Goal: Task Accomplishment & Management: Use online tool/utility

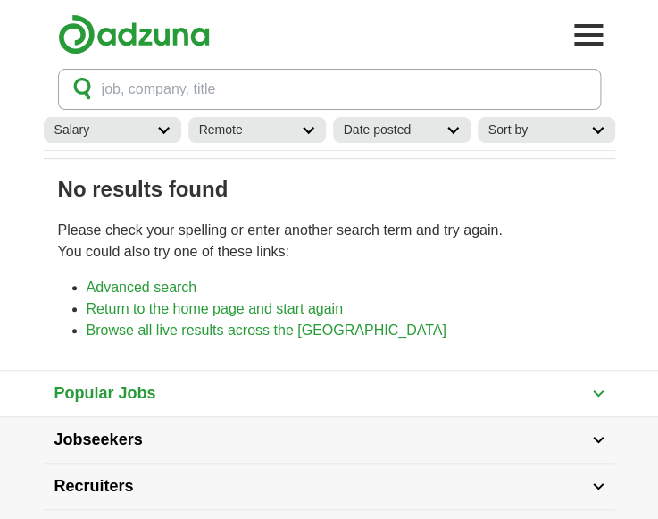
click at [134, 92] on span "job, company, title" at bounding box center [159, 89] width 114 height 21
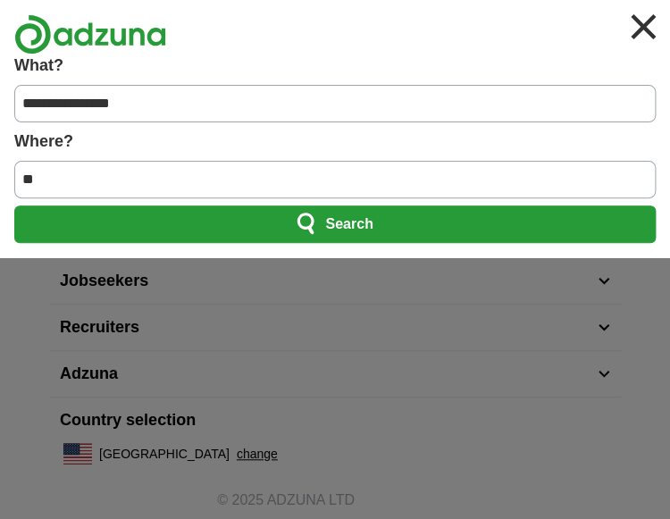
click at [134, 92] on input "**********" at bounding box center [334, 104] width 641 height 38
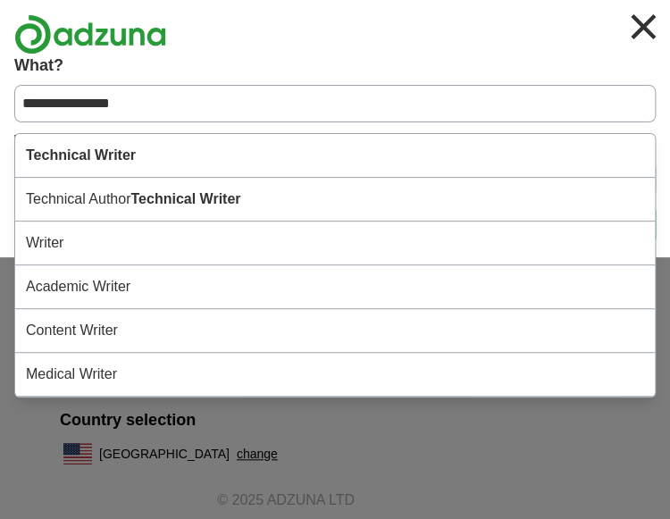
click at [131, 98] on input "**********" at bounding box center [334, 104] width 641 height 38
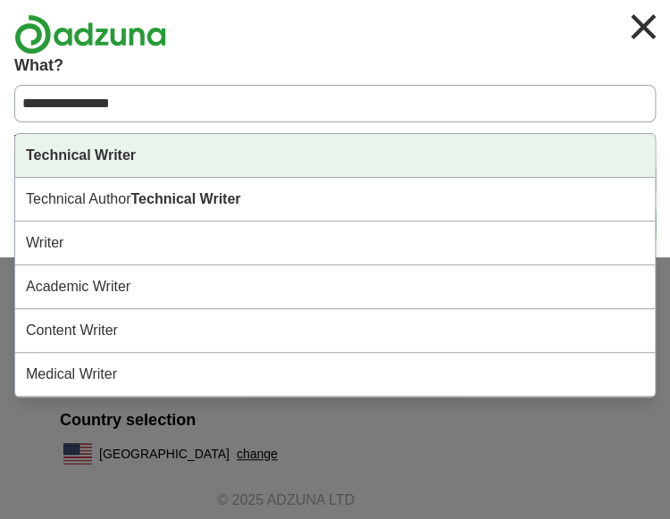
click at [110, 154] on strong "Technical Writer" at bounding box center [81, 154] width 110 height 15
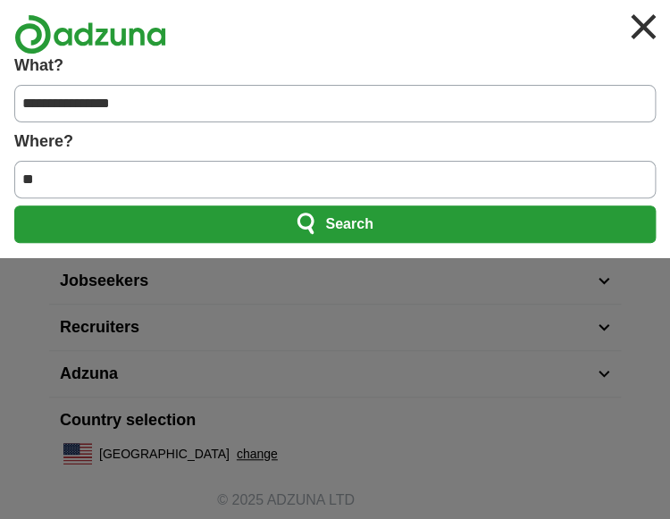
click at [333, 226] on span "Search" at bounding box center [348, 224] width 47 height 36
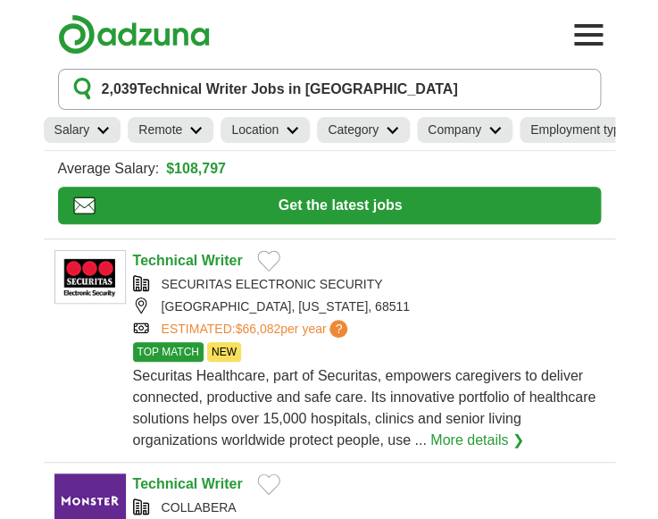
click at [159, 125] on h2 "Remote" at bounding box center [160, 130] width 44 height 19
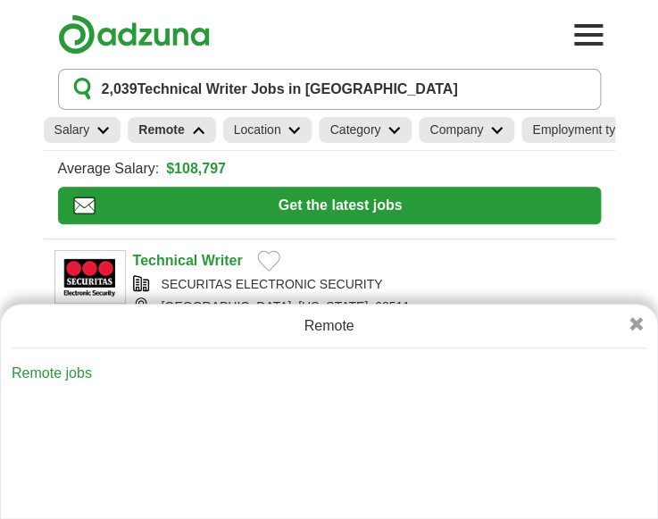
click at [65, 371] on link "Remote jobs" at bounding box center [52, 372] width 80 height 15
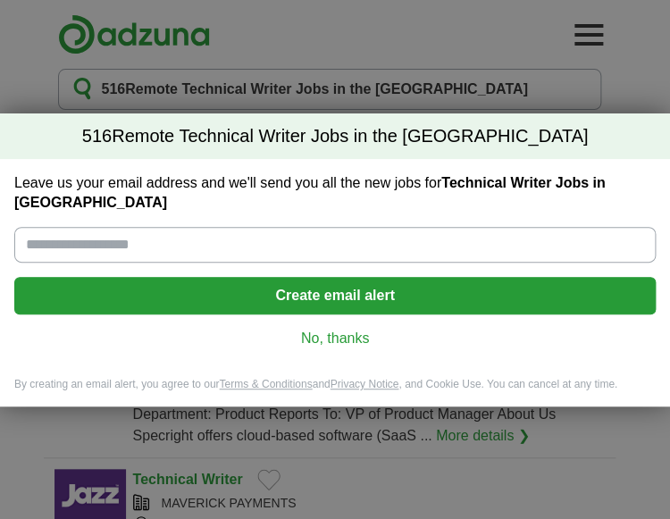
click at [116, 243] on input "Leave us your email address and we'll send you all the new jobs for Technical W…" at bounding box center [334, 245] width 641 height 36
type input "**********"
click at [321, 284] on button "Create email alert" at bounding box center [334, 296] width 641 height 38
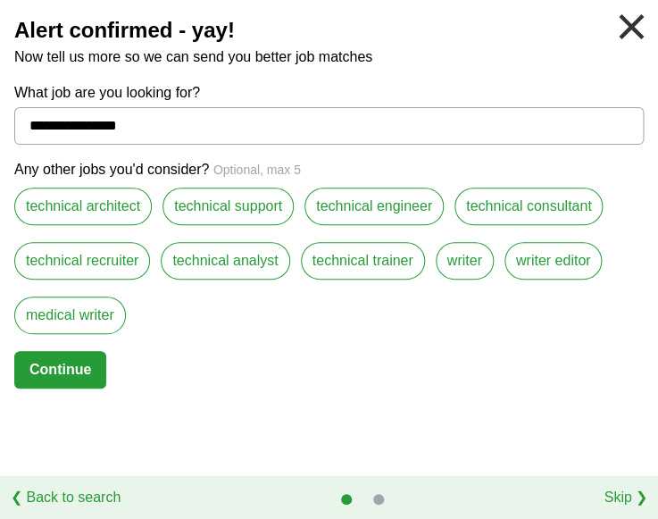
click at [79, 362] on button "Continue" at bounding box center [60, 370] width 92 height 38
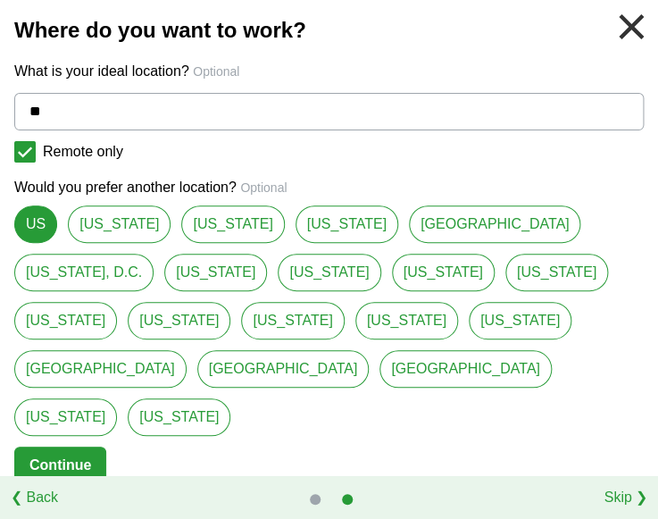
click at [24, 224] on link "US" at bounding box center [35, 224] width 43 height 38
click at [46, 446] on button "Continue" at bounding box center [60, 465] width 92 height 38
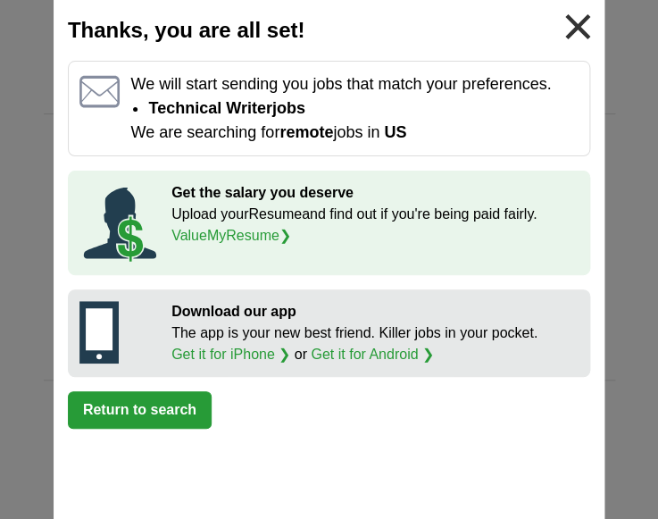
scroll to position [1244, 0]
click at [571, 22] on link at bounding box center [577, 26] width 39 height 39
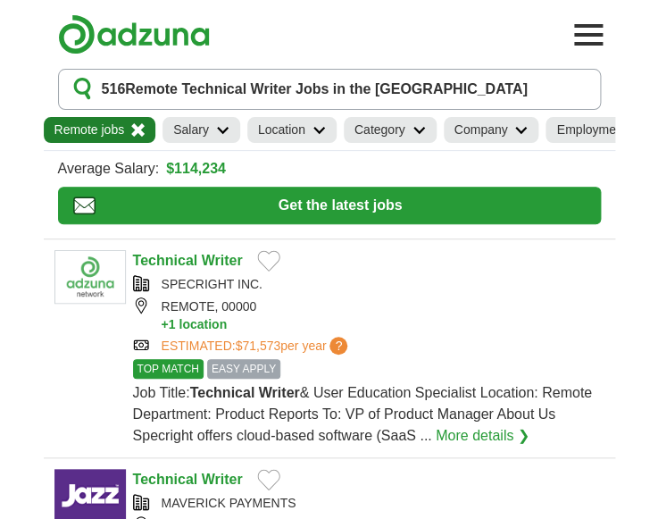
click at [519, 129] on icon at bounding box center [520, 130] width 13 height 9
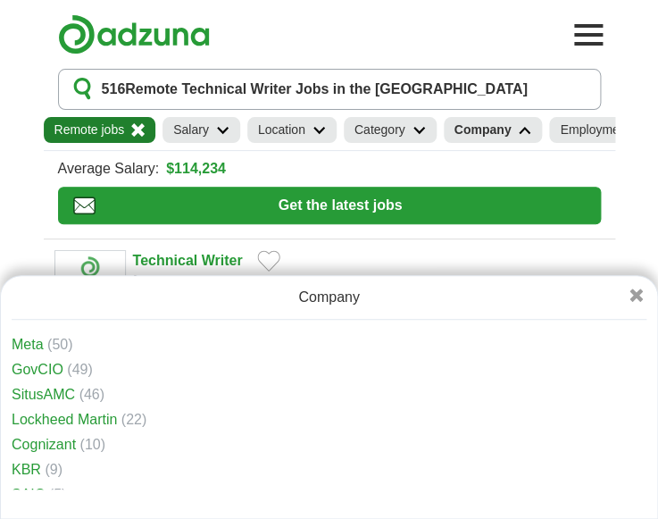
click at [100, 417] on link "Lockheed Martin" at bounding box center [64, 419] width 105 height 15
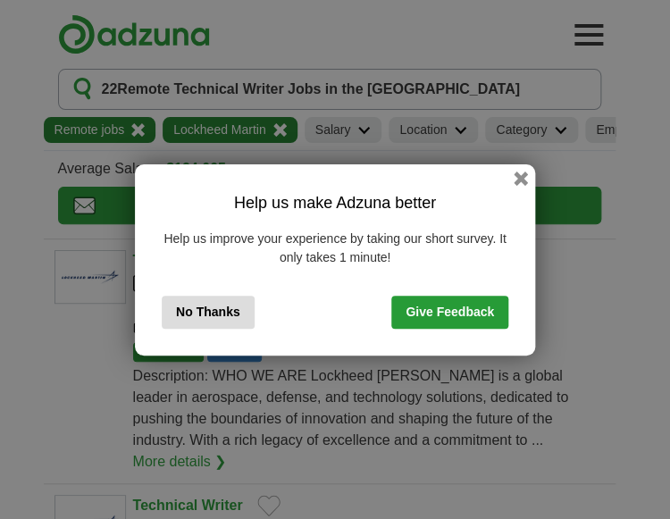
click at [214, 312] on button "No Thanks" at bounding box center [208, 312] width 93 height 33
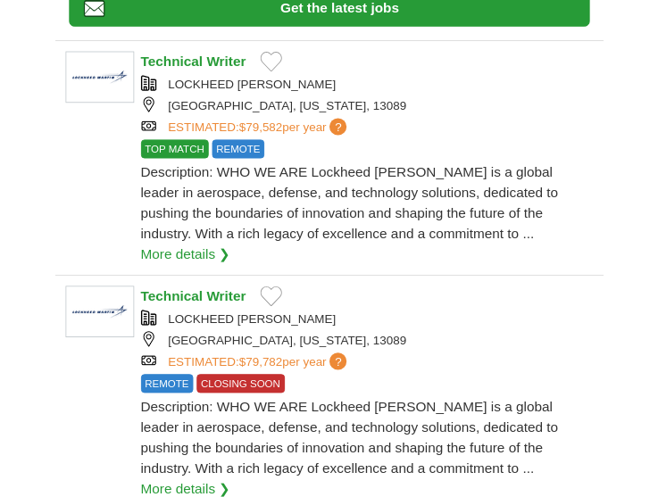
scroll to position [186, 0]
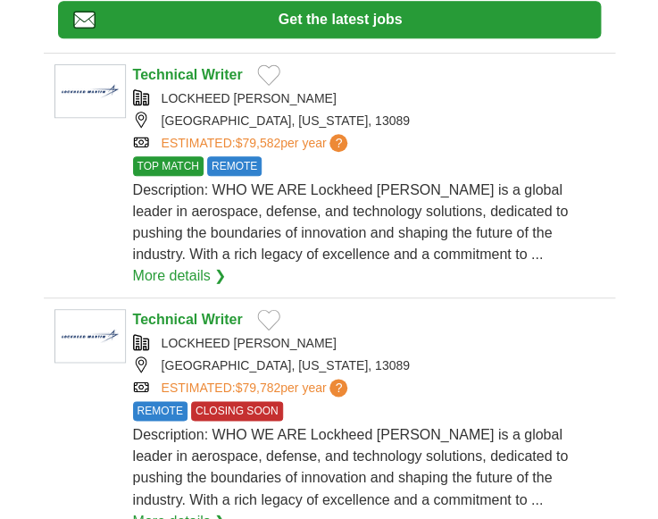
click at [194, 78] on strong "Technical" at bounding box center [165, 74] width 65 height 15
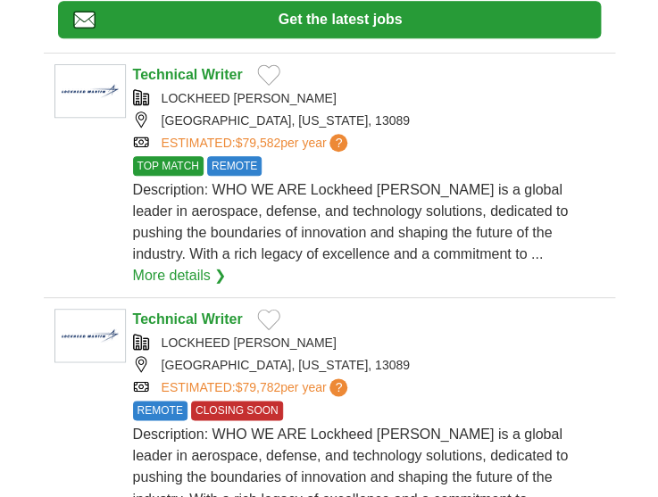
click at [188, 312] on strong "Technical" at bounding box center [165, 319] width 65 height 15
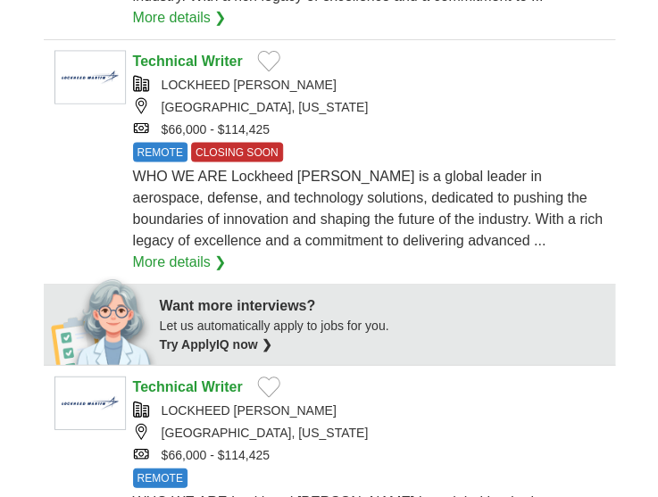
scroll to position [678, 0]
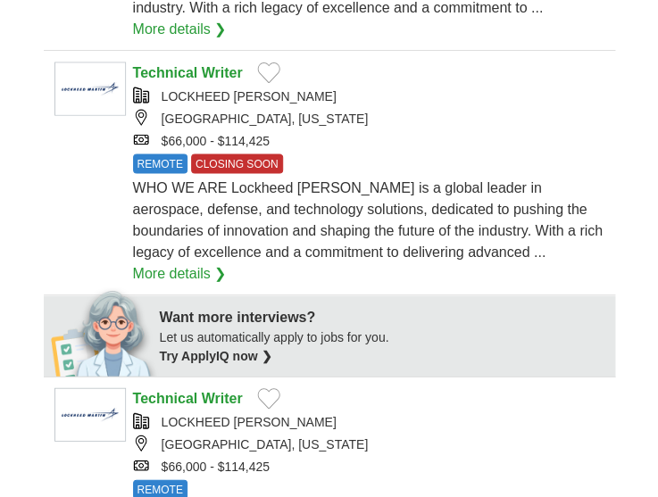
click at [178, 64] on strong "Technical" at bounding box center [165, 71] width 65 height 15
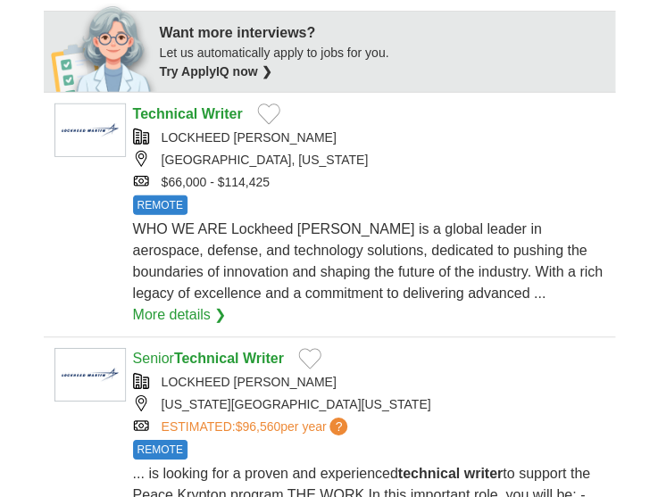
scroll to position [967, 0]
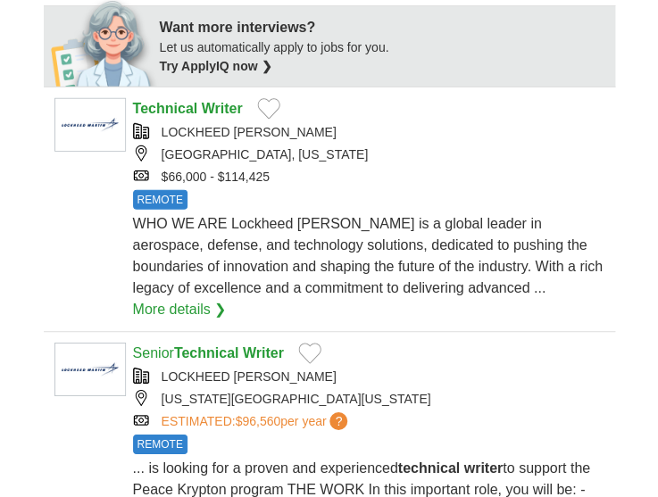
click at [215, 101] on strong "Writer" at bounding box center [222, 108] width 41 height 15
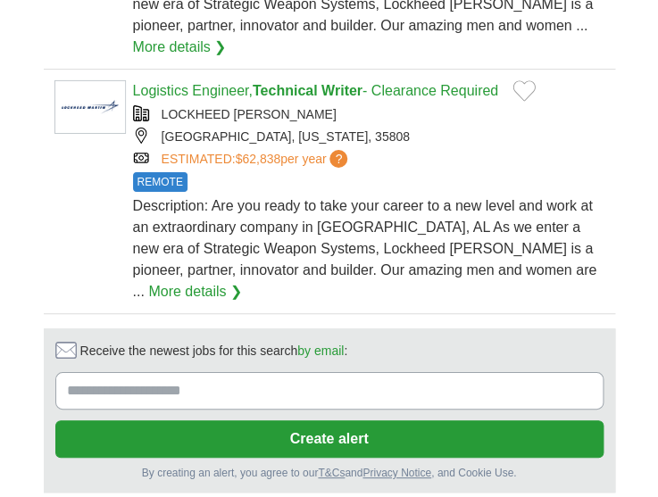
scroll to position [2555, 0]
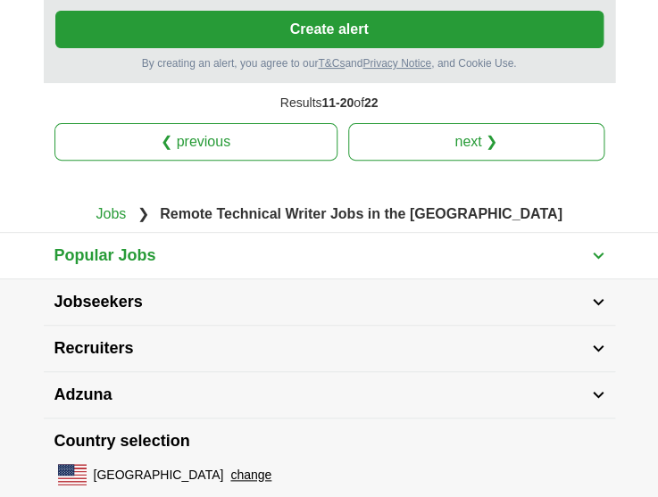
scroll to position [2795, 0]
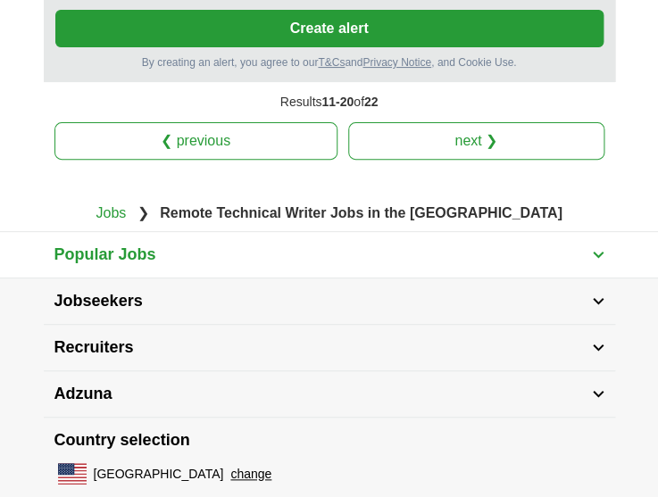
click at [452, 122] on link "next ❯" at bounding box center [476, 141] width 256 height 38
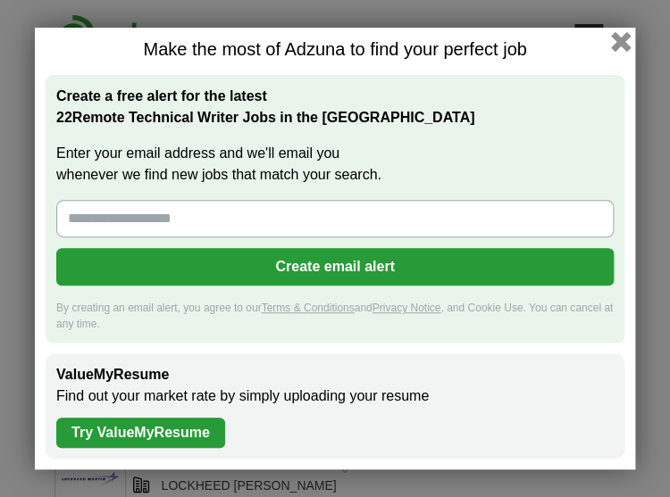
click at [619, 43] on button "button" at bounding box center [621, 42] width 20 height 20
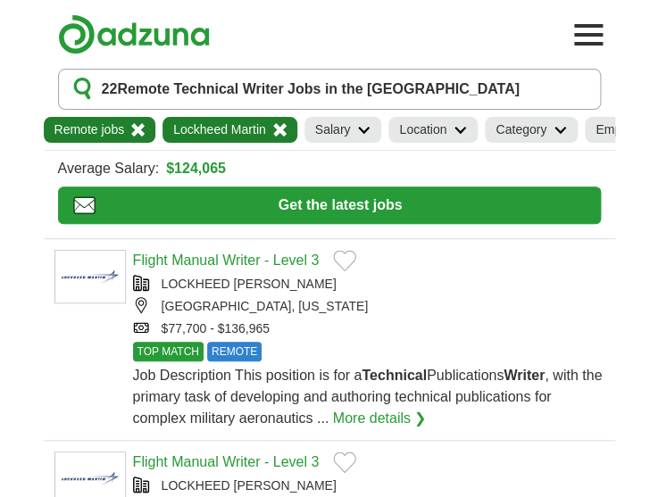
click at [230, 268] on link "Flight Manual Writer - Level 3" at bounding box center [226, 260] width 187 height 15
click at [288, 268] on link "Flight Manual Writer - Level 3" at bounding box center [226, 260] width 187 height 15
click at [214, 465] on link "Flight Manual Writer - Level 3" at bounding box center [226, 461] width 187 height 15
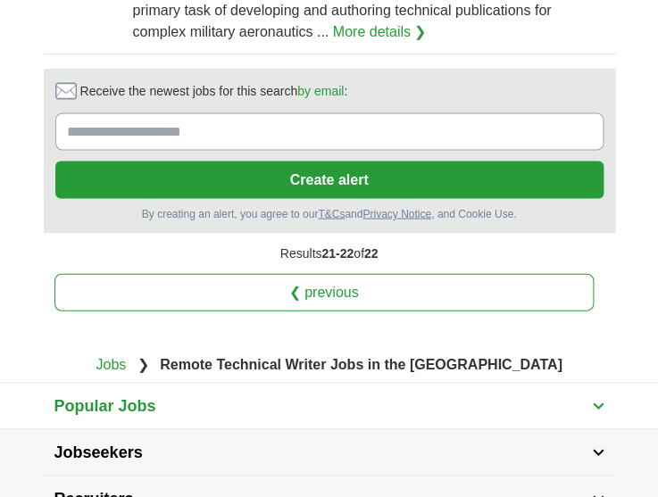
scroll to position [595, 0]
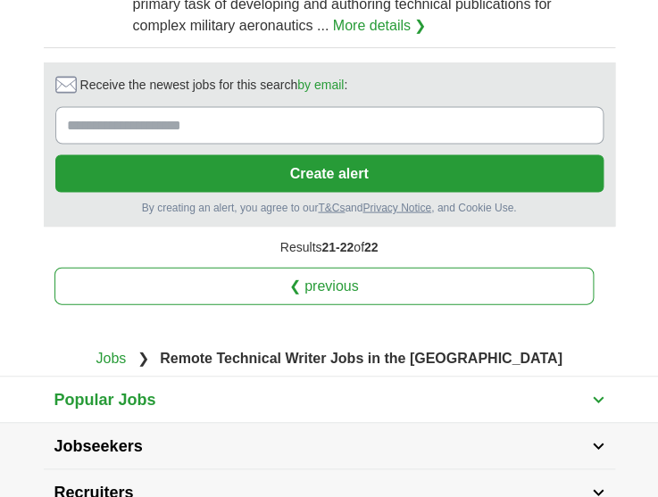
click at [318, 287] on link "❮ previous" at bounding box center [323, 286] width 539 height 38
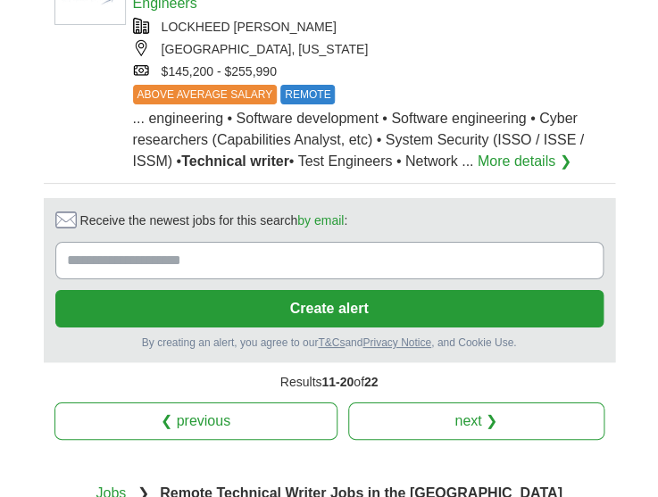
scroll to position [2520, 0]
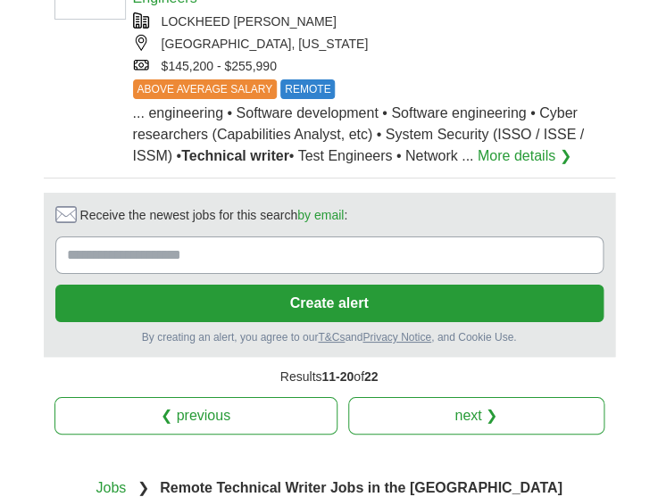
click at [287, 397] on link "❮ previous" at bounding box center [195, 416] width 283 height 38
